Goal: Task Accomplishment & Management: Manage account settings

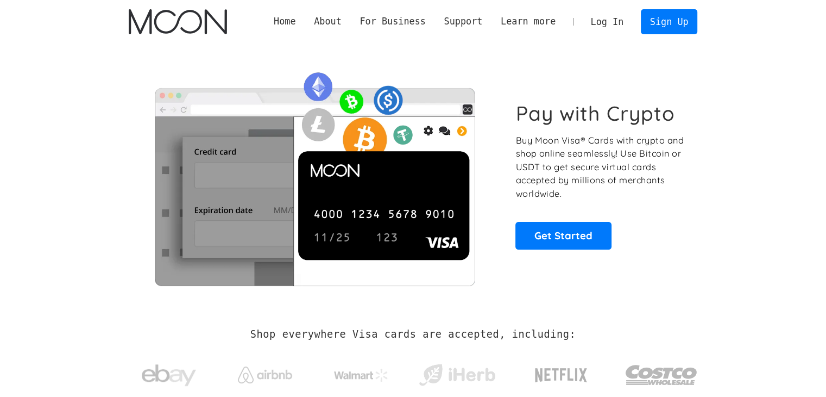
click at [619, 26] on link "Log In" at bounding box center [607, 22] width 51 height 24
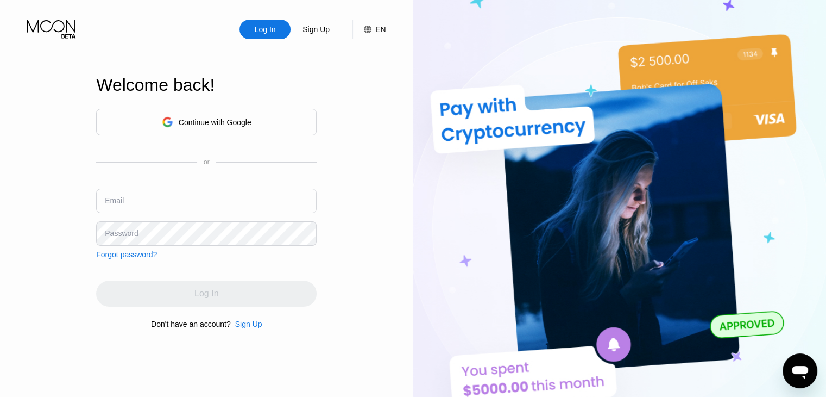
click at [192, 120] on div "Continue with Google" at bounding box center [215, 122] width 73 height 9
